Goal: Task Accomplishment & Management: Manage account settings

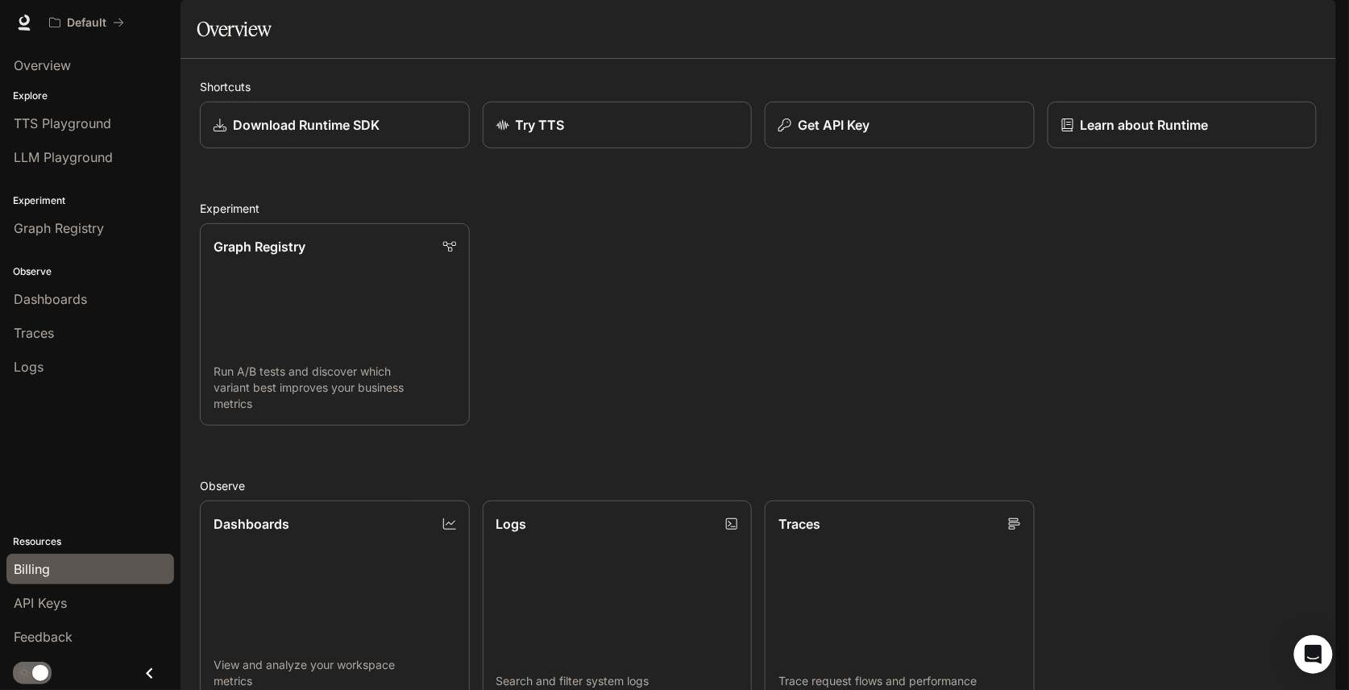
click at [22, 566] on span "Billing" at bounding box center [32, 568] width 36 height 19
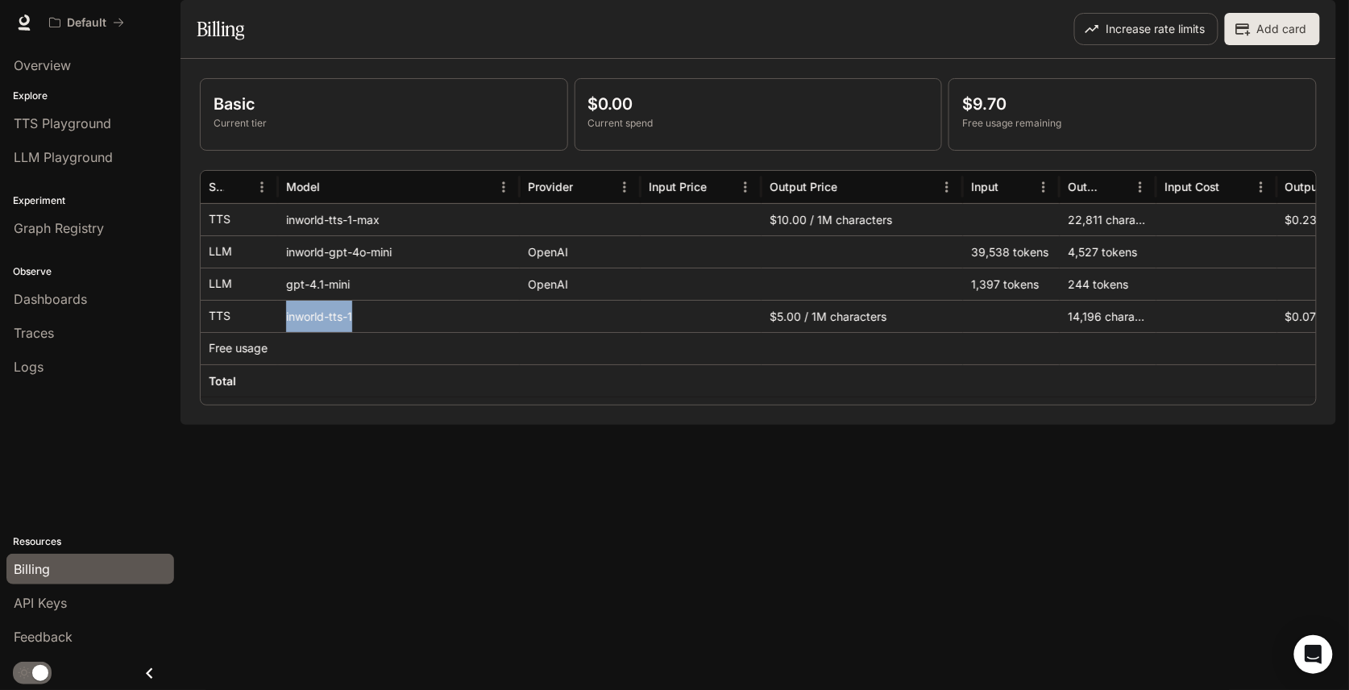
drag, startPoint x: 366, startPoint y: 363, endPoint x: 280, endPoint y: 368, distance: 85.6
click at [280, 332] on div "inworld-tts-1" at bounding box center [399, 316] width 242 height 32
copy div "inworld-tts-1"
drag, startPoint x: 383, startPoint y: 268, endPoint x: 278, endPoint y: 271, distance: 104.8
click at [278, 235] on div "inworld-tts-1-max" at bounding box center [399, 219] width 242 height 32
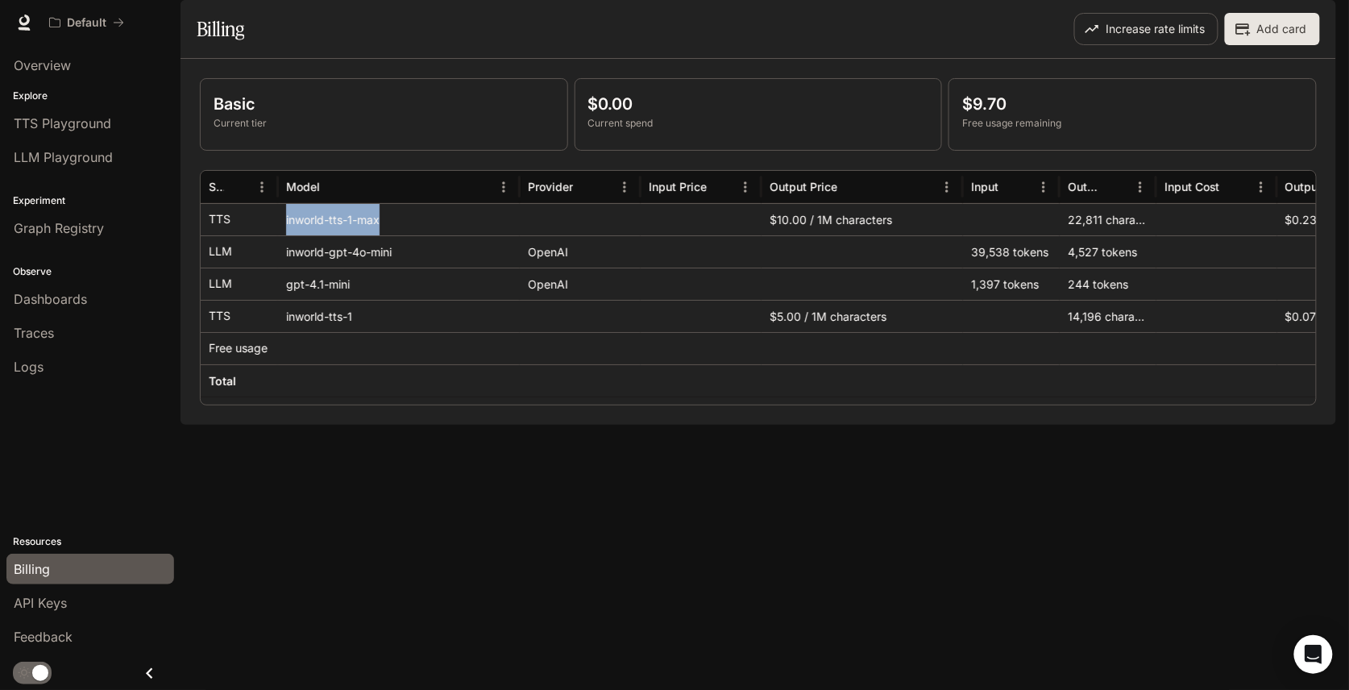
copy div "inworld-tts-1-max"
